Goal: Find specific page/section: Find specific page/section

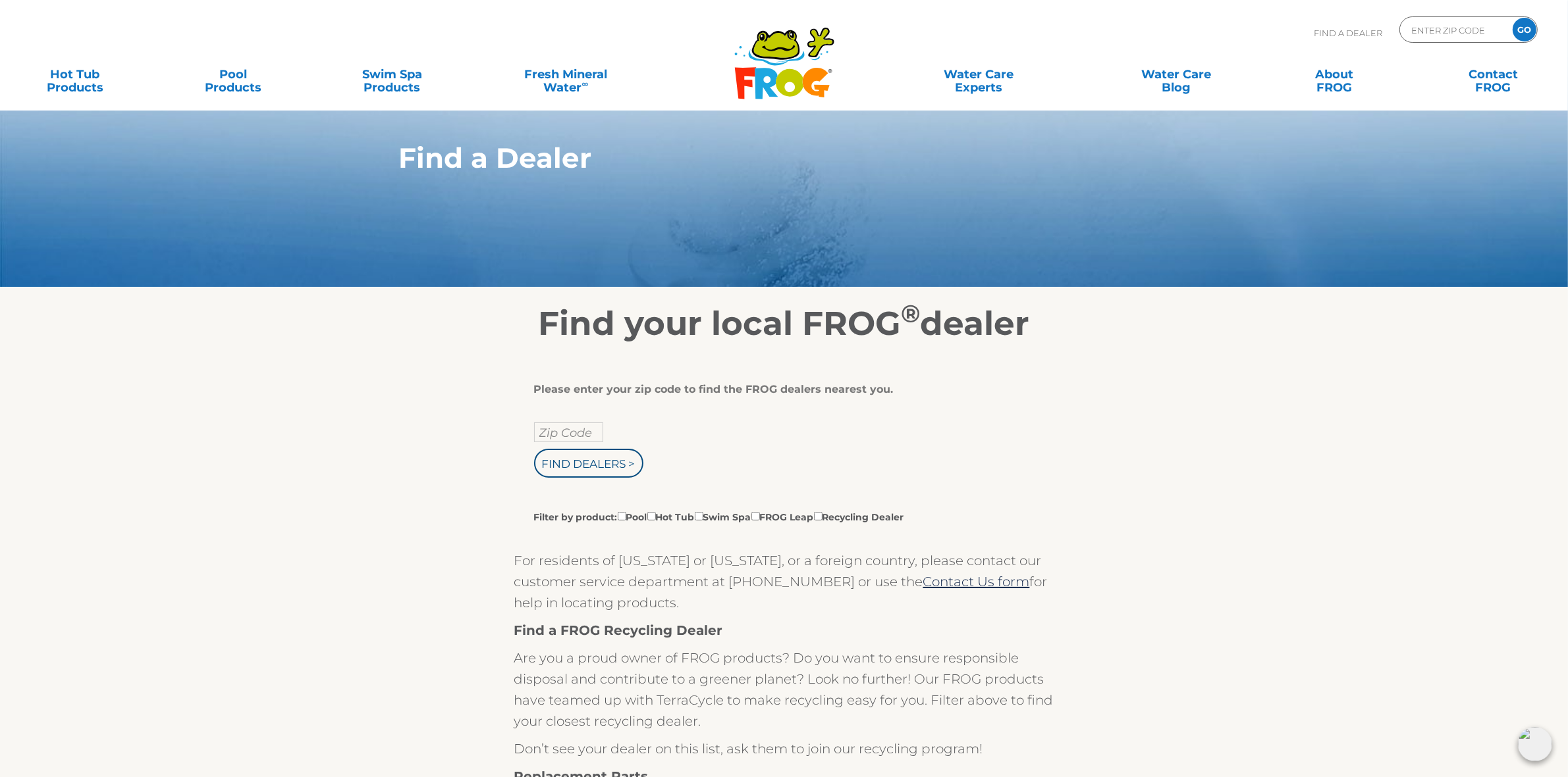
click at [1222, 531] on section "Find your local FROG ® dealer Please enter your zip code to find the FROG deale…" at bounding box center [784, 713] width 1568 height 850
click at [1236, 462] on section "Find your local FROG ® dealer Please enter your zip code to find the FROG deale…" at bounding box center [784, 713] width 1568 height 850
click at [1128, 409] on div "Please enter your zip code to find the FROG dealers nearest you. Zip Code Find …" at bounding box center [784, 740] width 810 height 794
drag, startPoint x: 892, startPoint y: 389, endPoint x: 532, endPoint y: 381, distance: 360.1
click at [532, 381] on div "Please enter your zip code to find the FROG dealers nearest you. Zip Code Find …" at bounding box center [784, 748] width 540 height 777
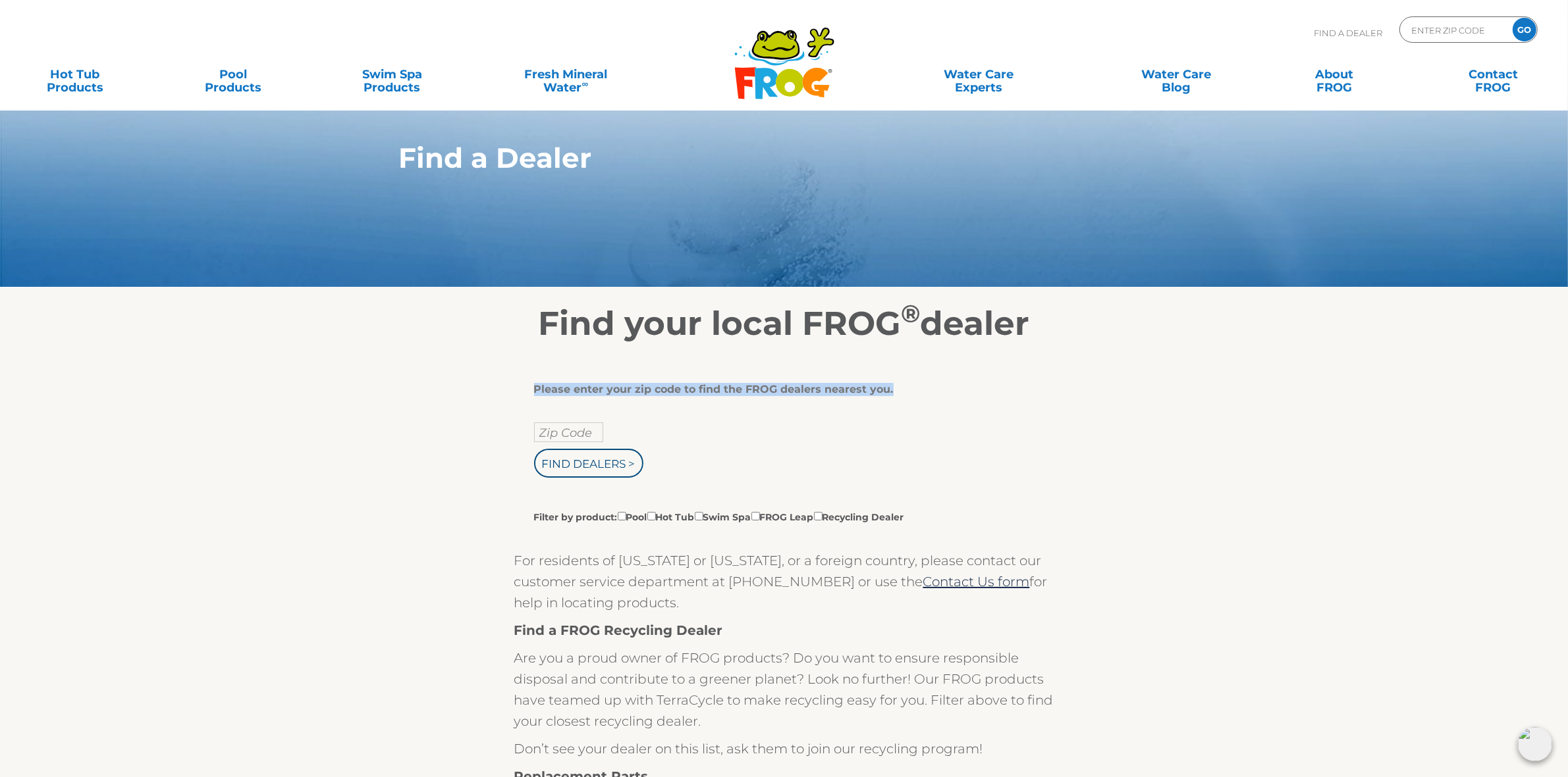
click at [578, 386] on div "Please enter your zip code to find the FROG dealers nearest you." at bounding box center [779, 389] width 491 height 13
drag, startPoint x: 578, startPoint y: 390, endPoint x: 886, endPoint y: 389, distance: 308.0
click at [886, 389] on div "Please enter your zip code to find the FROG dealers nearest you." at bounding box center [779, 389] width 491 height 13
click at [1045, 410] on div "Please enter your zip code to find the FROG dealers nearest you. Zip Code Find …" at bounding box center [784, 747] width 540 height 728
click at [1154, 431] on div "Please enter your zip code to find the FROG dealers nearest you. Zip Code Find …" at bounding box center [784, 740] width 810 height 794
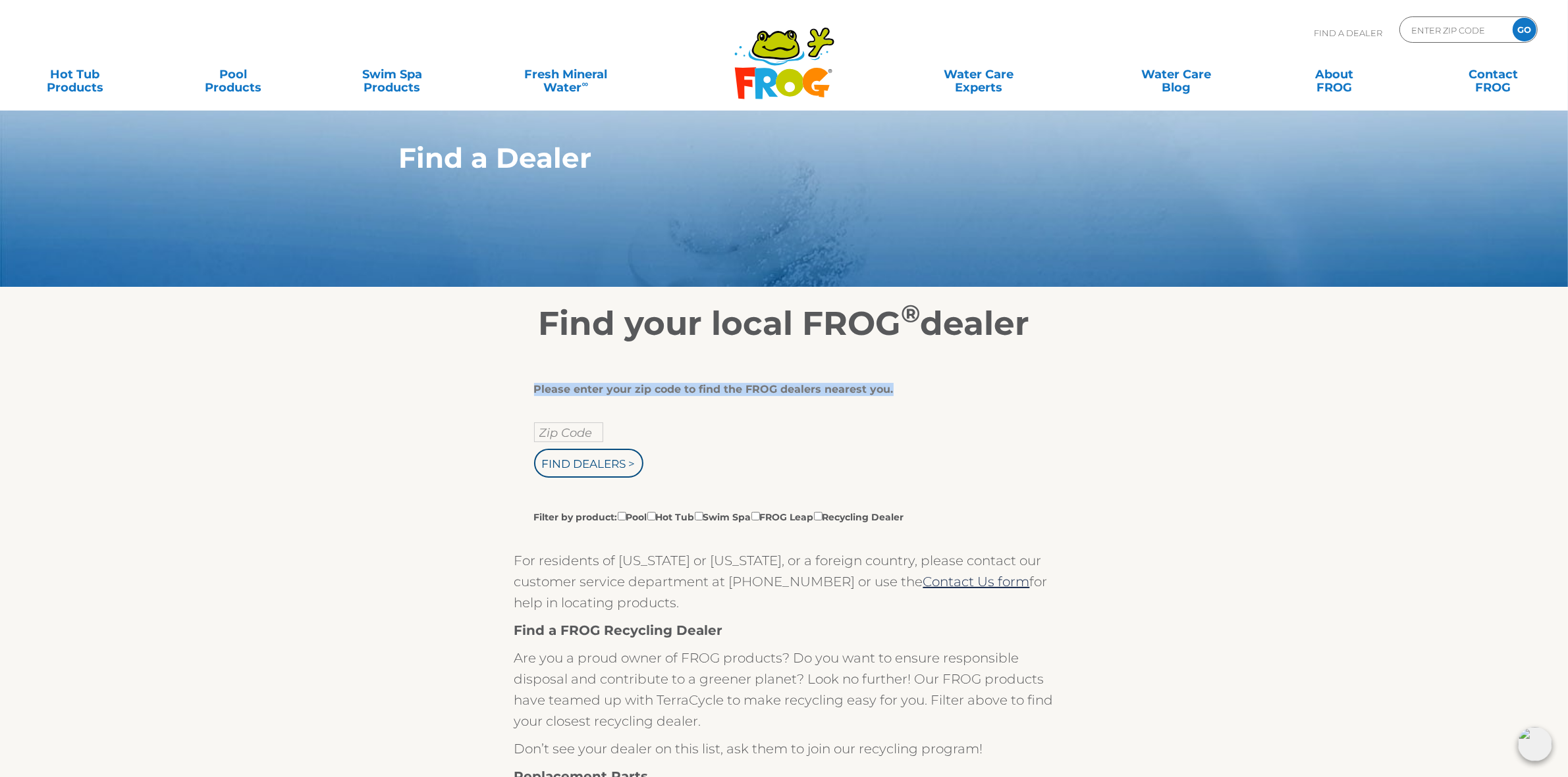
drag, startPoint x: 887, startPoint y: 388, endPoint x: 532, endPoint y: 377, distance: 355.2
click at [532, 377] on div "Please enter your zip code to find the FROG dealers nearest you. Zip Code Find …" at bounding box center [784, 748] width 540 height 777
click at [570, 386] on div "Please enter your zip code to find the FROG dealers nearest you." at bounding box center [779, 389] width 491 height 13
drag, startPoint x: 534, startPoint y: 389, endPoint x: 889, endPoint y: 388, distance: 355.0
click at [889, 388] on div "Please enter your zip code to find the FROG dealers nearest you." at bounding box center [779, 389] width 491 height 13
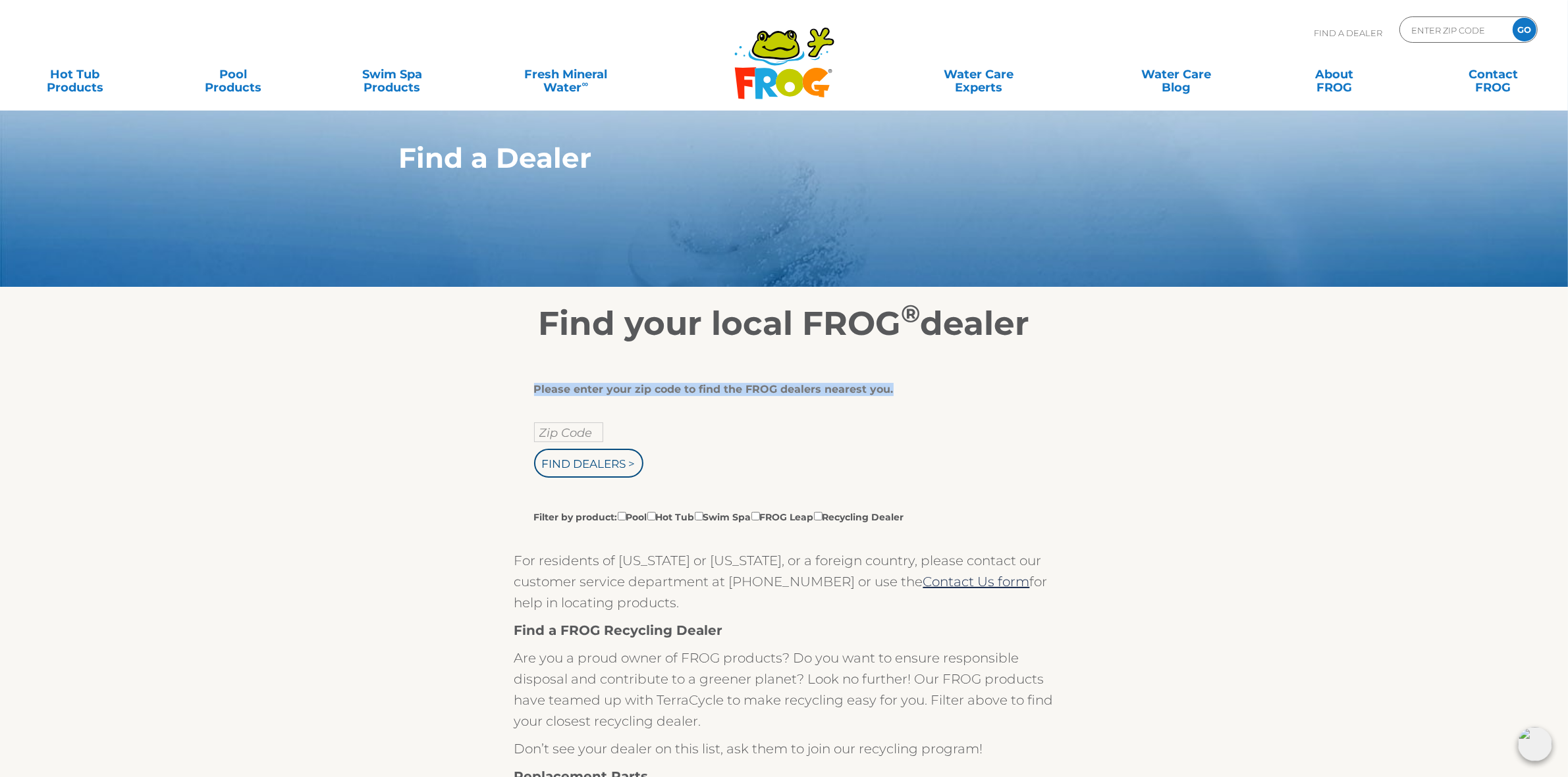
click at [905, 393] on div "Please enter your zip code to find the FROG dealers nearest you." at bounding box center [779, 389] width 491 height 13
click at [1003, 395] on div "Please enter your zip code to find the FROG dealers nearest you." at bounding box center [779, 389] width 491 height 13
click at [951, 398] on div "Please enter your zip code to find the FROG dealers nearest you. Zip Code Find …" at bounding box center [779, 454] width 491 height 141
click at [1288, 473] on section "Find your local FROG ® dealer Please enter your zip code to find the FROG deale…" at bounding box center [784, 713] width 1568 height 850
click at [1310, 428] on section "Find your local FROG ® dealer Please enter your zip code to find the FROG deale…" at bounding box center [784, 713] width 1568 height 850
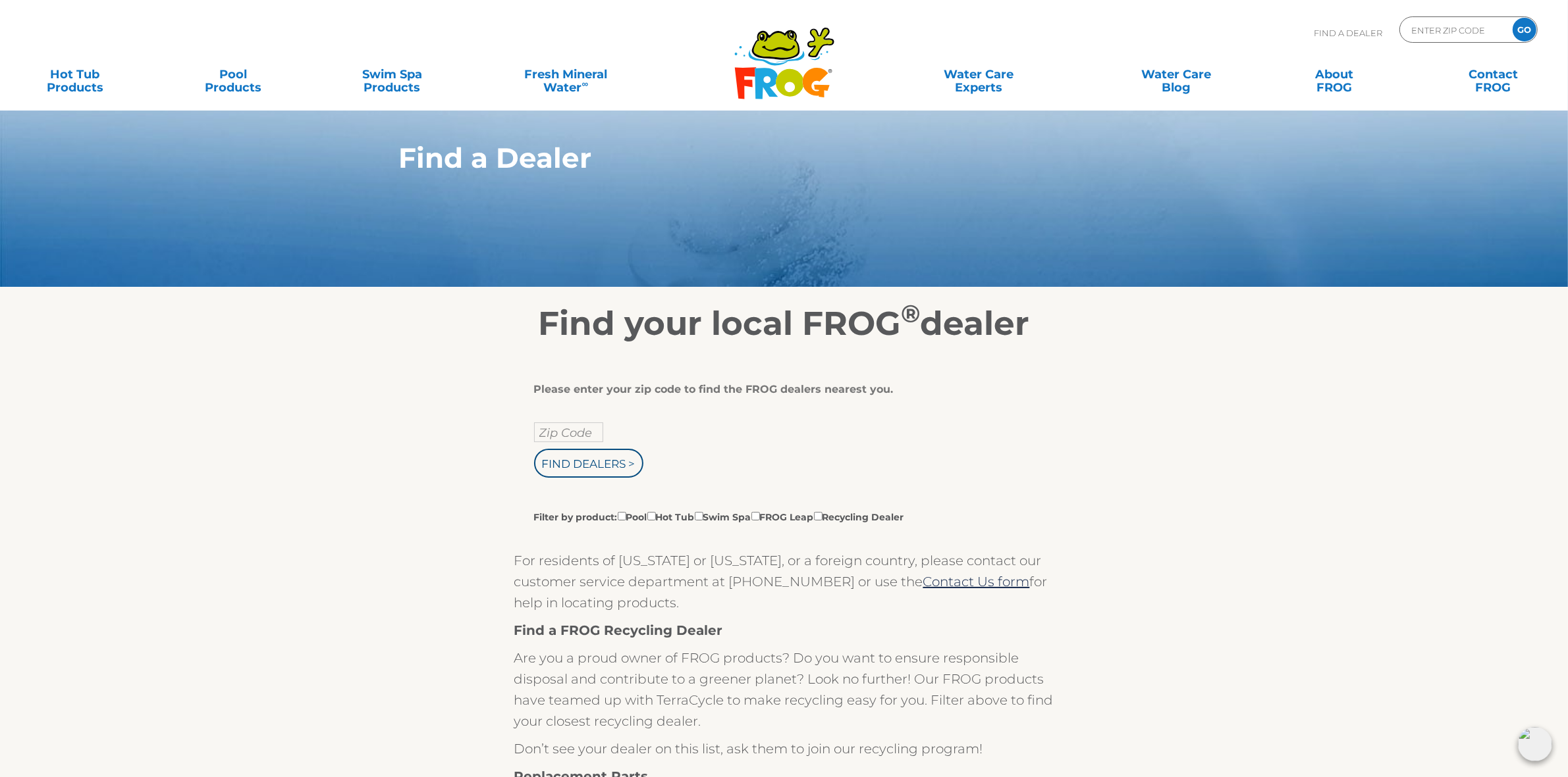
click at [1143, 408] on div "Please enter your zip code to find the FROG dealers nearest you. Zip Code Find …" at bounding box center [784, 740] width 810 height 794
click at [1245, 192] on section "Find a Dealer" at bounding box center [784, 144] width 1568 height 286
click at [1302, 420] on section "Find your local FROG ® dealer Please enter your zip code to find the FROG deale…" at bounding box center [784, 713] width 1568 height 850
click at [1444, 29] on input "Zip Code Form" at bounding box center [1454, 30] width 89 height 19
click at [1434, 27] on input "Zip Code Form" at bounding box center [1454, 30] width 89 height 19
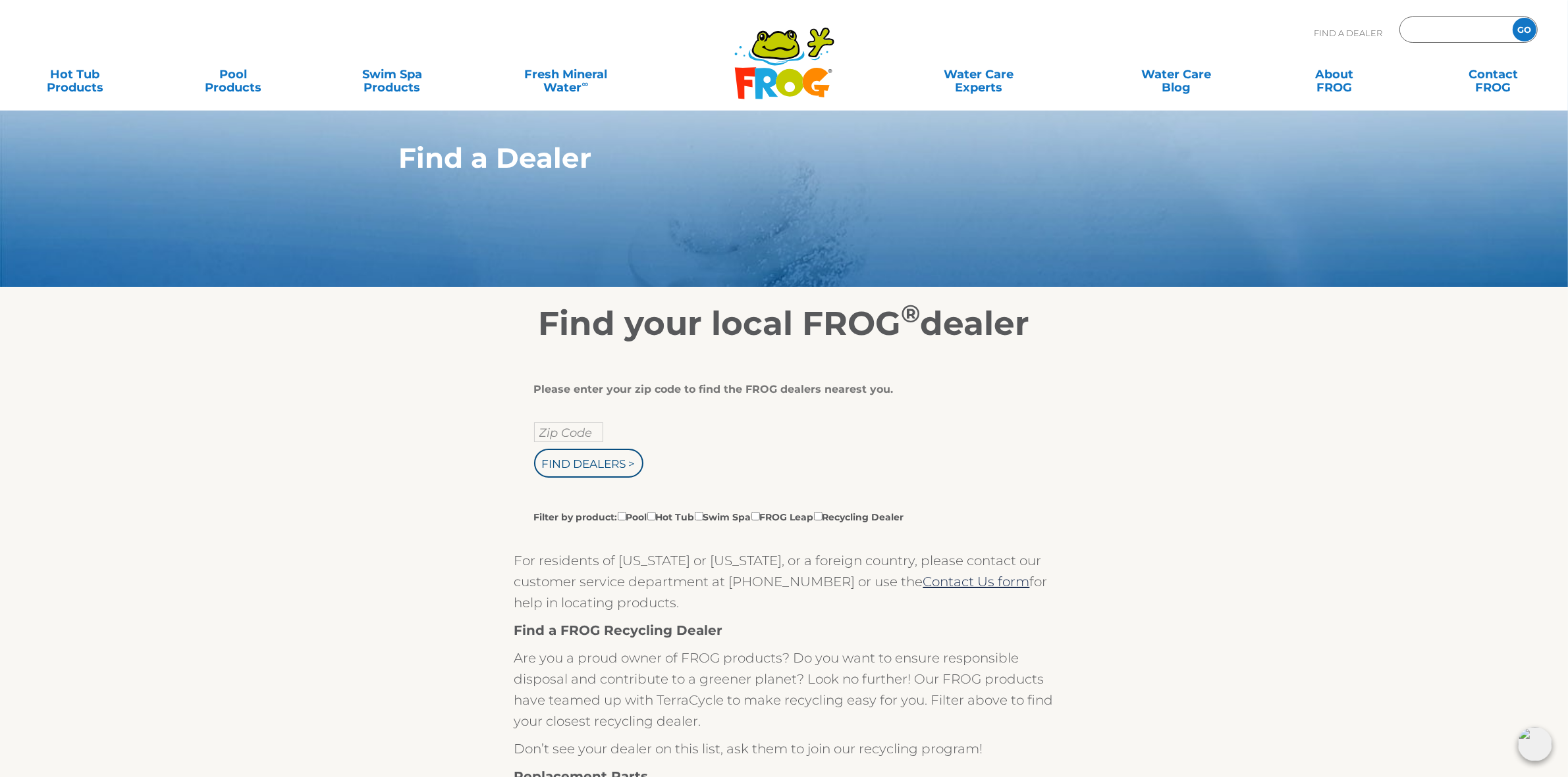
type input "ENTER ZIP CODE"
click at [1211, 410] on section "Find your local FROG ® dealer Please enter your zip code to find the FROG deale…" at bounding box center [784, 713] width 1568 height 850
click at [1426, 24] on input "Zip Code Form" at bounding box center [1454, 30] width 89 height 19
click at [1424, 31] on input "Zip Code Form" at bounding box center [1454, 30] width 89 height 19
type input "ENTER ZIP CODE"
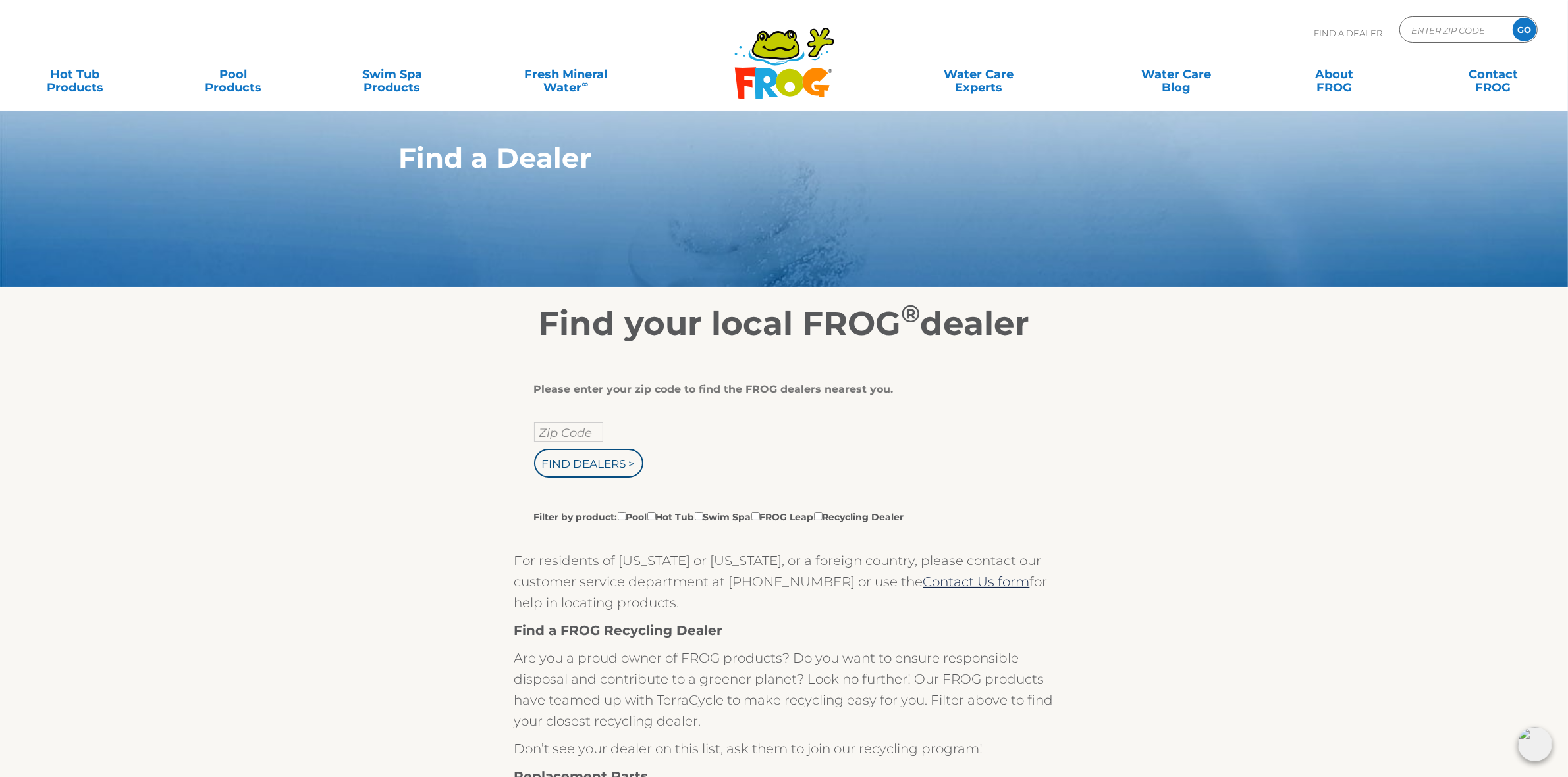
drag, startPoint x: 1311, startPoint y: 468, endPoint x: 1299, endPoint y: 466, distance: 12.2
click at [1302, 468] on section "Find your local FROG ® dealer Please enter your zip code to find the FROG deale…" at bounding box center [784, 713] width 1568 height 850
click at [1211, 443] on section "Find your local FROG ® dealer Please enter your zip code to find the FROG deale…" at bounding box center [784, 713] width 1568 height 850
click at [1209, 416] on section "Find your local FROG ® dealer Please enter your zip code to find the FROG deale…" at bounding box center [784, 713] width 1568 height 850
click at [1094, 409] on div "Please enter your zip code to find the FROG dealers nearest you. Zip Code Find …" at bounding box center [784, 740] width 810 height 794
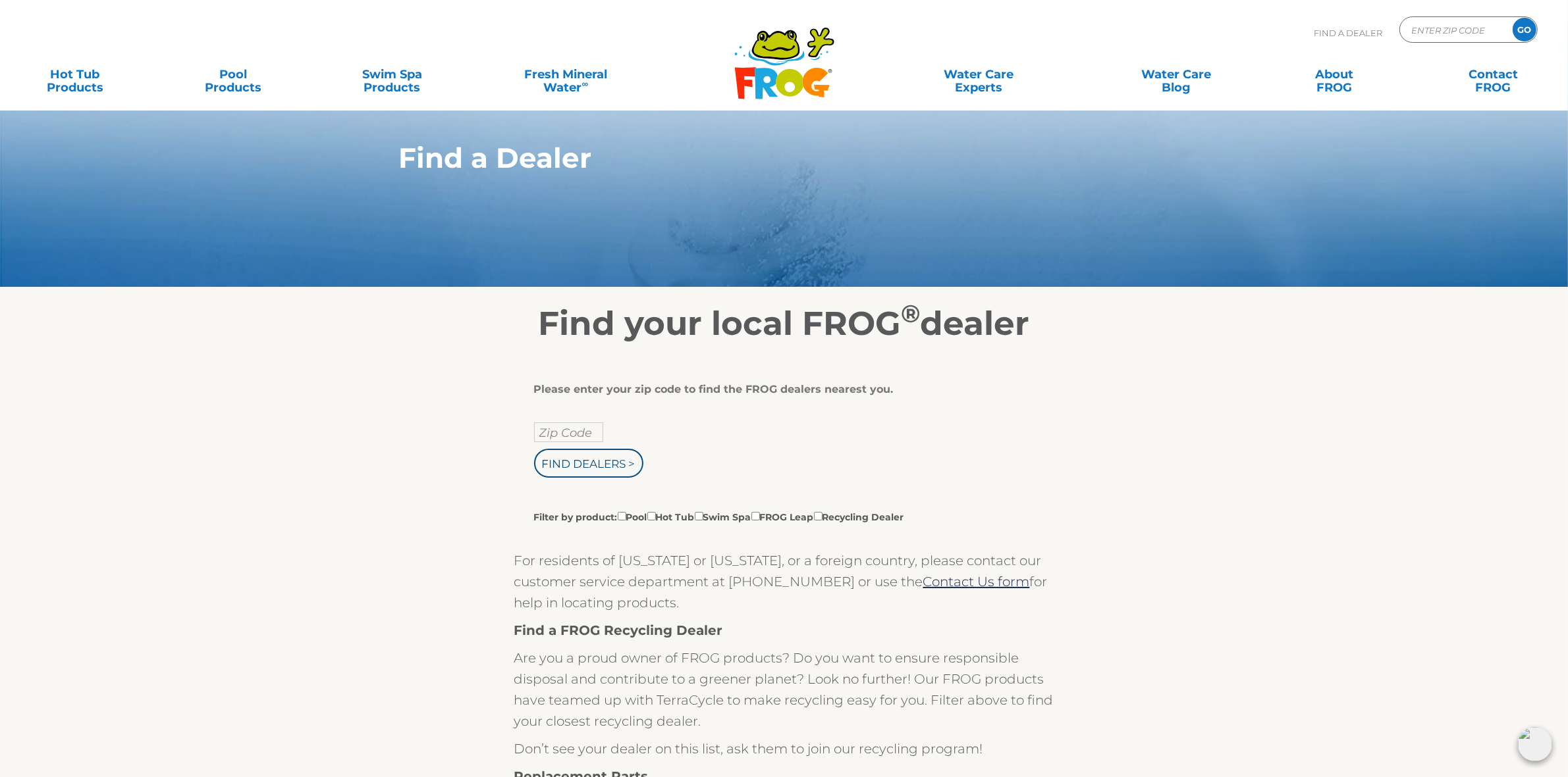
drag, startPoint x: 1083, startPoint y: 409, endPoint x: 991, endPoint y: 399, distance: 92.5
click at [991, 399] on div "Please enter your zip code to find the FROG dealers nearest you. Zip Code Find …" at bounding box center [779, 454] width 491 height 141
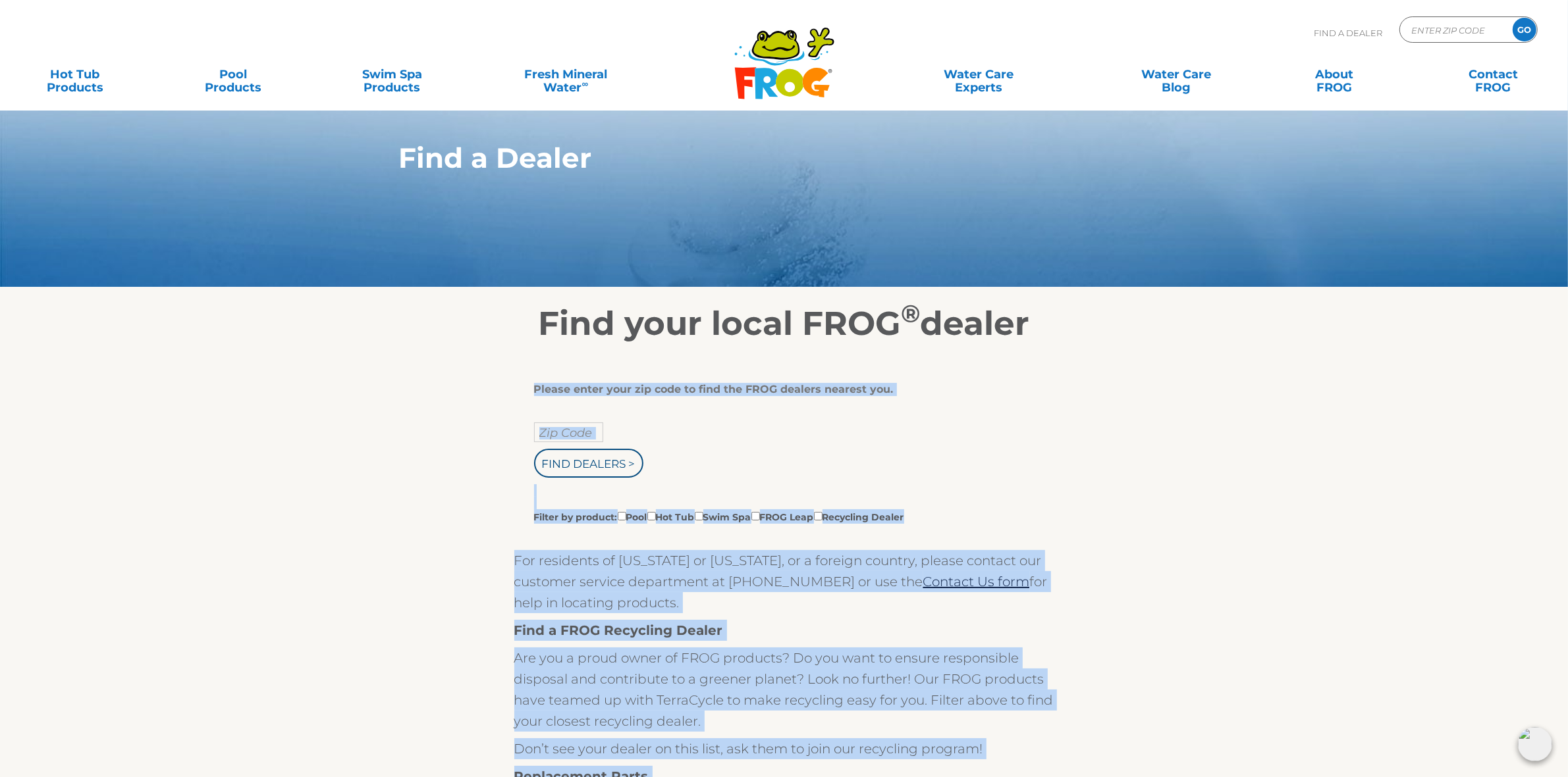
drag, startPoint x: 1156, startPoint y: 340, endPoint x: 1327, endPoint y: 400, distance: 181.2
click at [1327, 400] on section "Find your local FROG ® dealer Please enter your zip code to find the FROG deale…" at bounding box center [784, 713] width 1568 height 850
click at [1298, 395] on section "Find your local FROG ® dealer Please enter your zip code to find the FROG deale…" at bounding box center [784, 713] width 1568 height 850
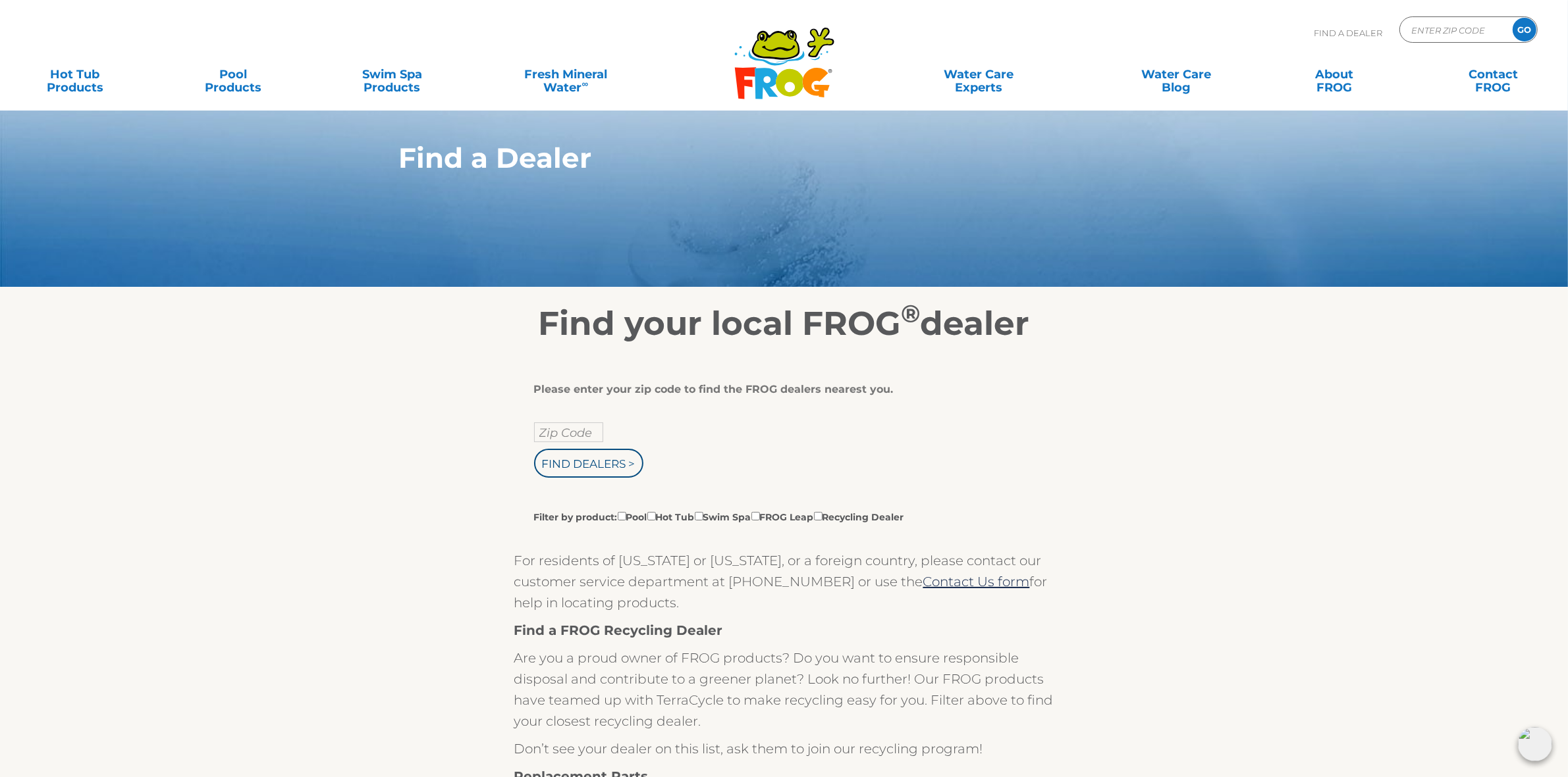
click at [1114, 384] on div "Please enter your zip code to find the FROG dealers nearest you. Zip Code Find …" at bounding box center [784, 740] width 810 height 794
click at [1052, 387] on div "Please enter your zip code to find the FROG dealers nearest you. Zip Code Find …" at bounding box center [784, 747] width 540 height 728
drag, startPoint x: 1148, startPoint y: 324, endPoint x: 1361, endPoint y: 326, distance: 213.0
click at [1361, 326] on section "Find your local FROG ® dealer Please enter your zip code to find the FROG deale…" at bounding box center [784, 713] width 1568 height 850
click at [1229, 344] on section "Find your local FROG ® dealer Please enter your zip code to find the FROG deale…" at bounding box center [784, 713] width 1568 height 850
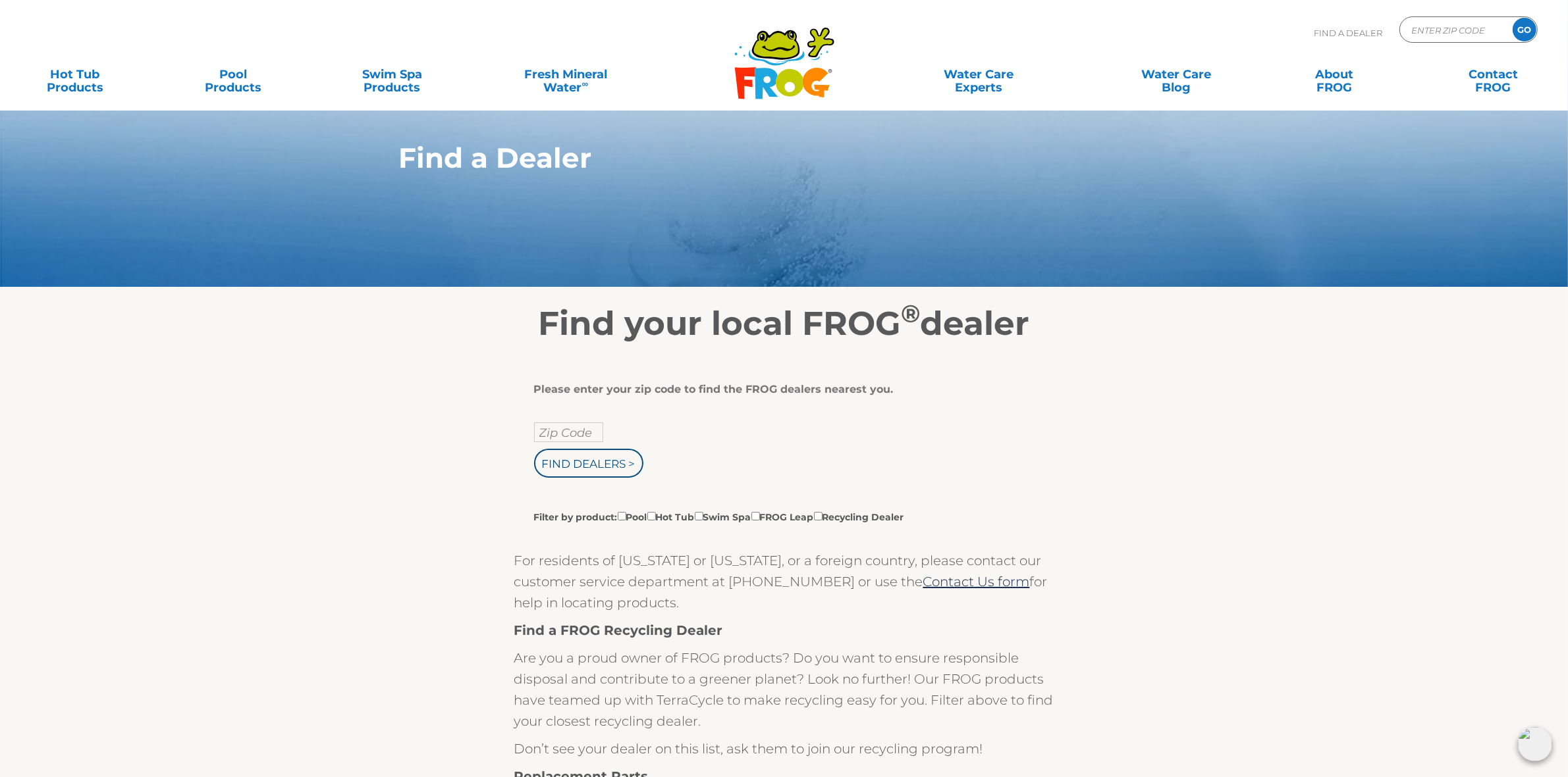
drag, startPoint x: 745, startPoint y: 426, endPoint x: 907, endPoint y: 432, distance: 162.1
click at [893, 436] on div "Zip Code Find Dealers > Filter by product: Pool Hot Tub Swim Spa FROG Leap Recy…" at bounding box center [779, 473] width 491 height 101
click at [1153, 403] on div "Please enter your zip code to find the FROG dealers nearest you. Zip Code Find …" at bounding box center [784, 740] width 810 height 794
click at [1180, 432] on div "Please enter your zip code to find the FROG dealers nearest you. Zip Code Find …" at bounding box center [784, 740] width 810 height 794
click at [834, 448] on div "Zip Code Find Dealers > Filter by product: Pool Hot Tub Swim Spa FROG Leap Recy…" at bounding box center [779, 473] width 491 height 101
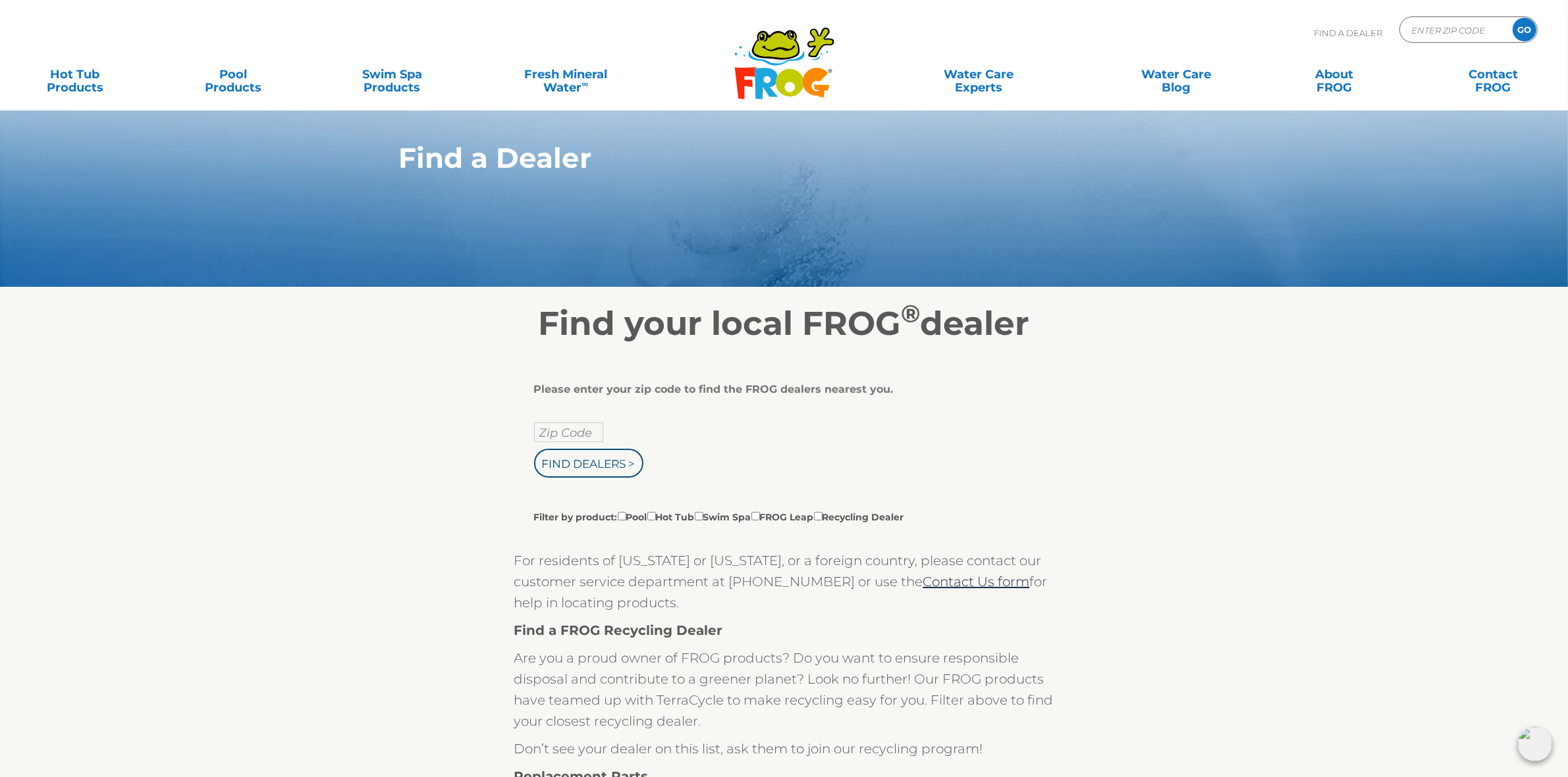
click at [1212, 456] on section "Find your local FROG ® dealer Please enter your zip code to find the FROG deale…" at bounding box center [784, 713] width 1568 height 850
